Goal: Transaction & Acquisition: Subscribe to service/newsletter

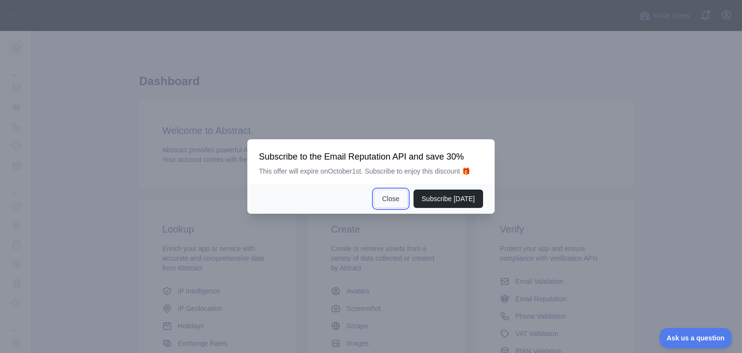
click at [394, 195] on button "Close" at bounding box center [391, 198] width 34 height 18
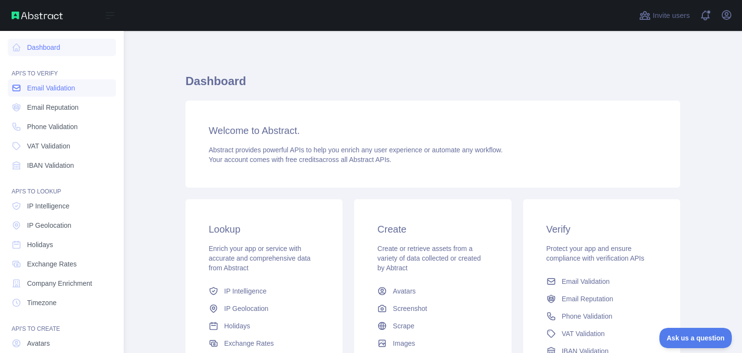
click at [56, 95] on link "Email Validation" at bounding box center [62, 87] width 108 height 17
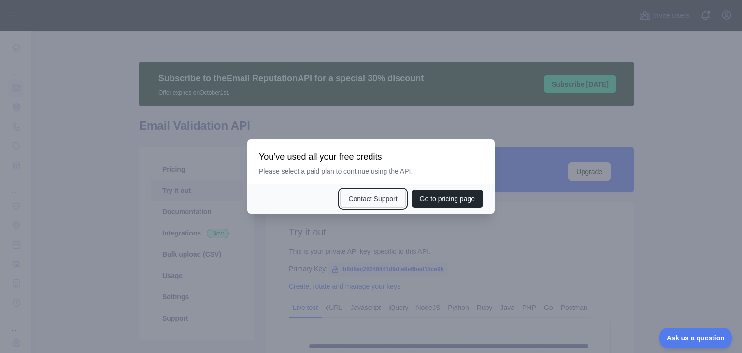
click at [368, 202] on button "Contact Support" at bounding box center [372, 198] width 65 height 18
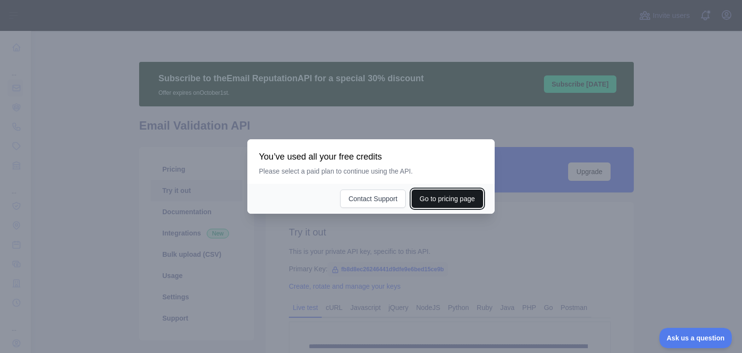
click at [466, 202] on button "Go to pricing page" at bounding box center [448, 198] width 72 height 18
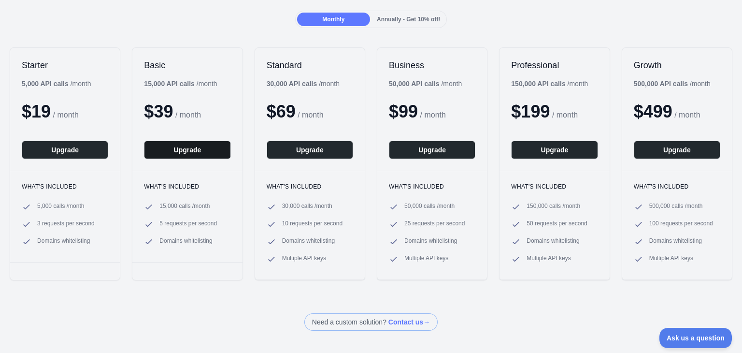
scroll to position [193, 0]
